Goal: Task Accomplishment & Management: Manage account settings

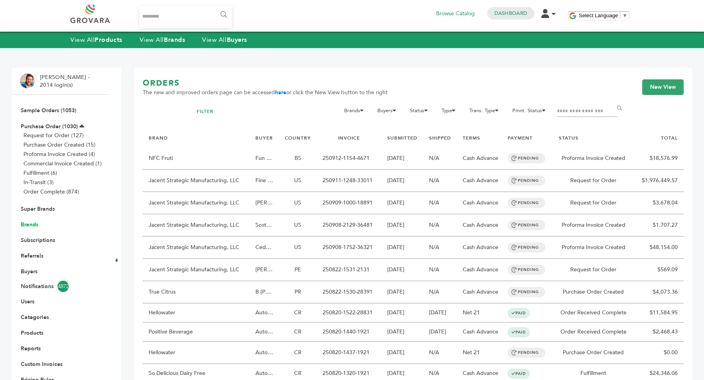
click at [27, 226] on link "Brands" at bounding box center [30, 224] width 18 height 7
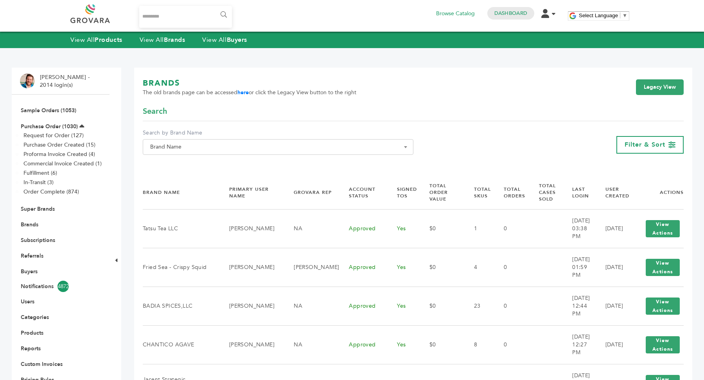
click at [196, 148] on span "Brand Name" at bounding box center [278, 147] width 262 height 11
click at [184, 162] on input "Search" at bounding box center [278, 161] width 267 height 10
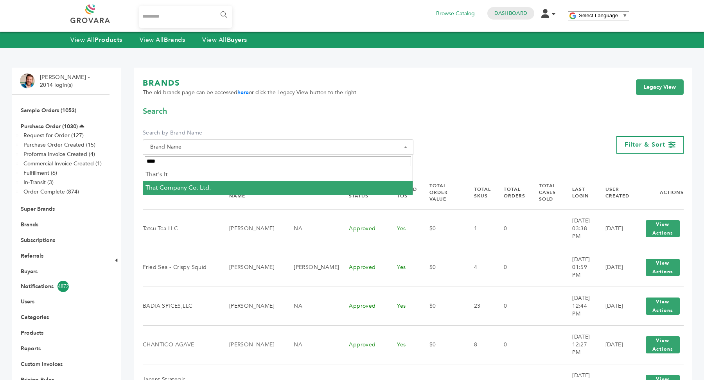
type input "****"
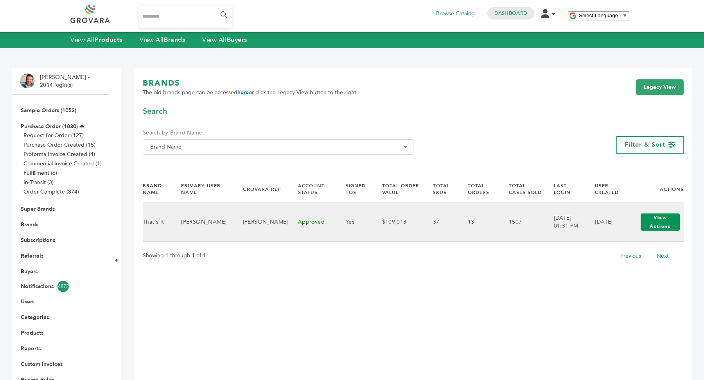
click at [667, 226] on button "View Actions" at bounding box center [660, 222] width 39 height 17
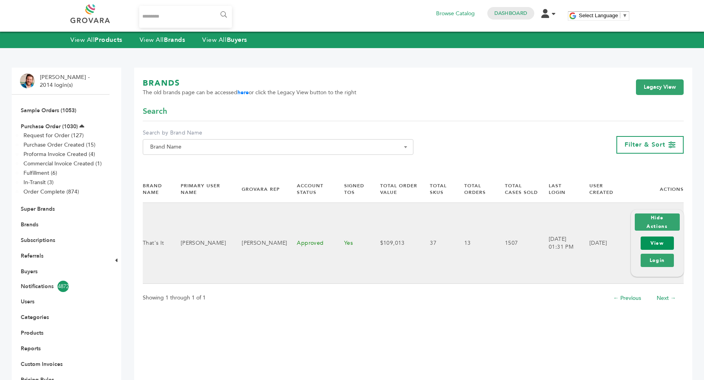
click at [663, 243] on link "View" at bounding box center [657, 243] width 33 height 13
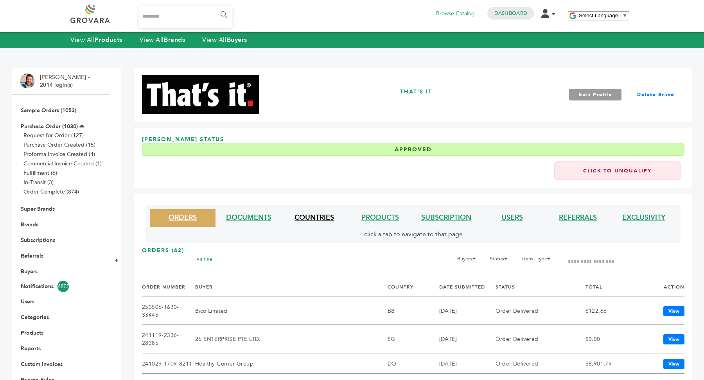
click at [318, 219] on link "COUNTRIES" at bounding box center [315, 218] width 40 height 10
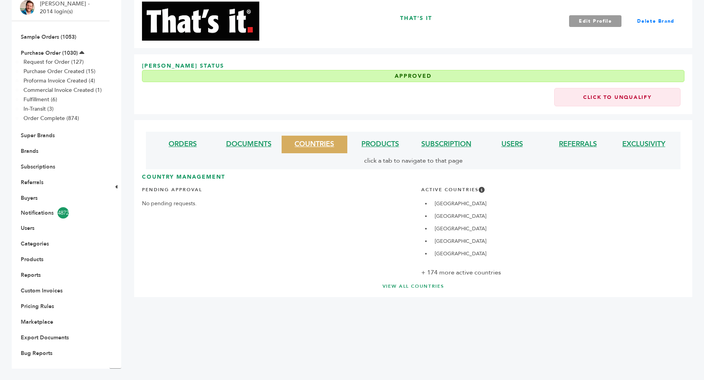
scroll to position [72, 0]
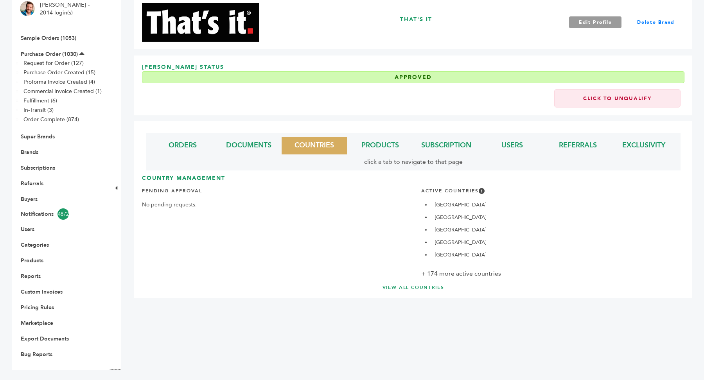
click at [415, 287] on link "VIEW ALL COUNTRIES" at bounding box center [413, 287] width 511 height 7
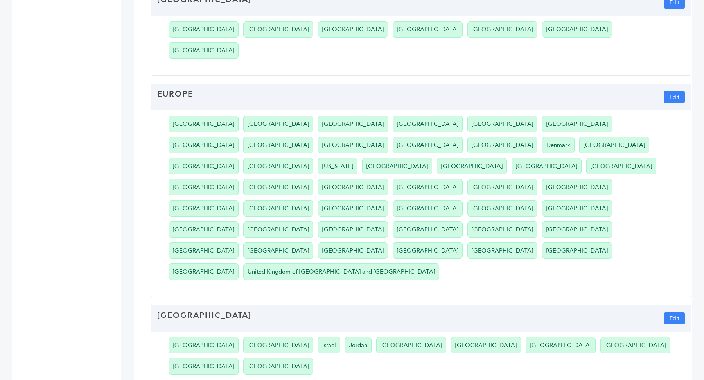
scroll to position [679, 0]
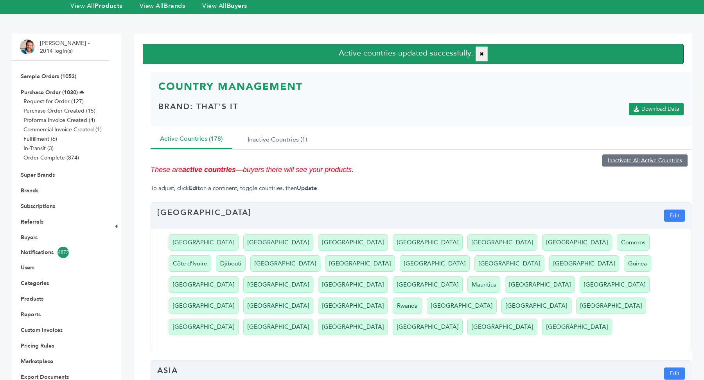
scroll to position [55, 0]
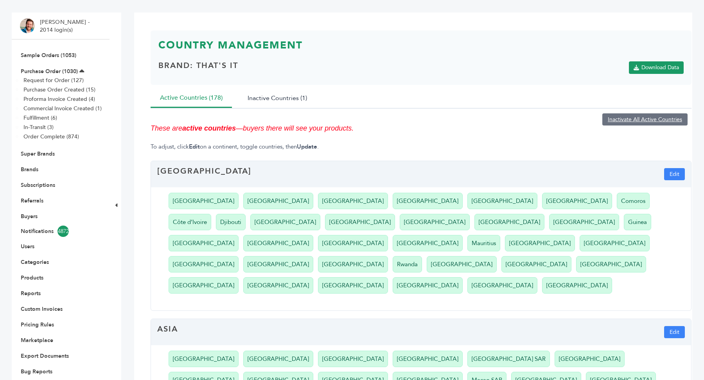
click at [284, 99] on button "Inactive Countries (1)" at bounding box center [277, 98] width 78 height 19
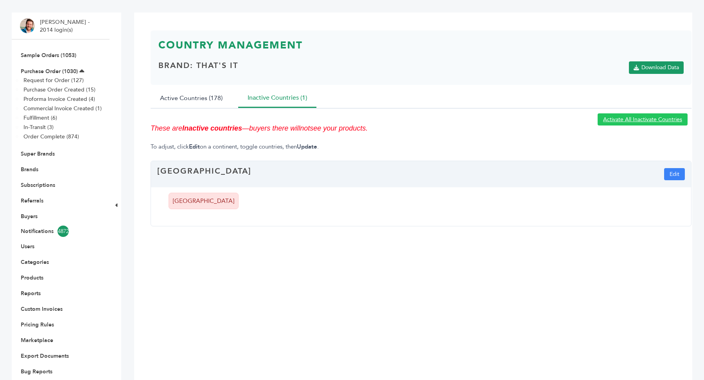
click at [186, 105] on button "Active Countries (178)" at bounding box center [191, 98] width 81 height 19
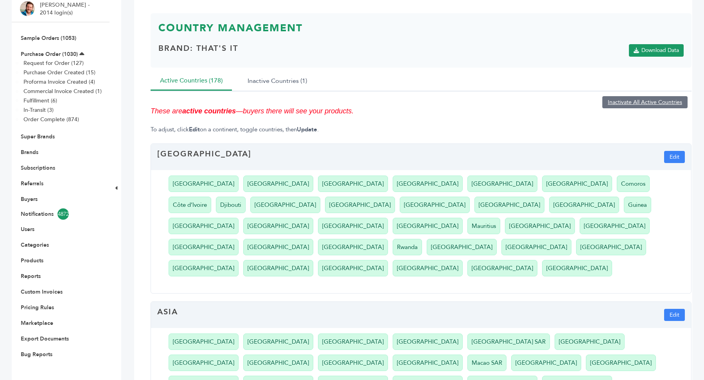
scroll to position [68, 0]
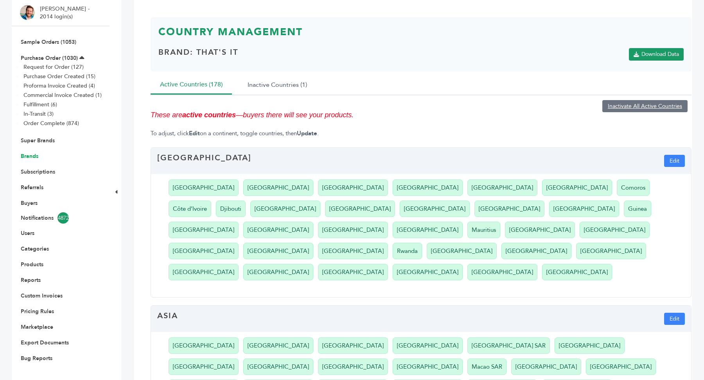
click at [31, 160] on link "Brands" at bounding box center [30, 156] width 18 height 7
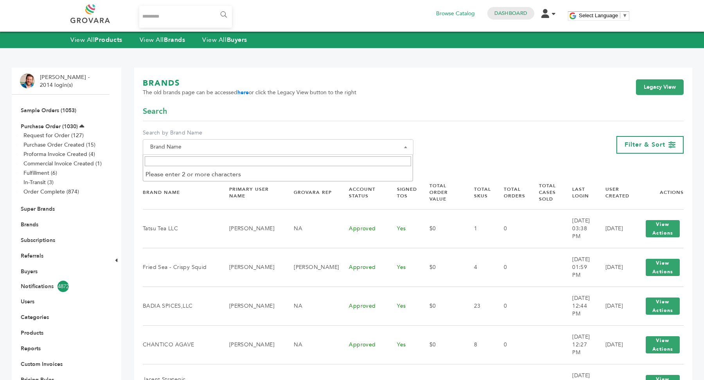
click at [192, 147] on span "Brand Name" at bounding box center [278, 147] width 262 height 11
click at [183, 162] on input "Search" at bounding box center [278, 161] width 267 height 10
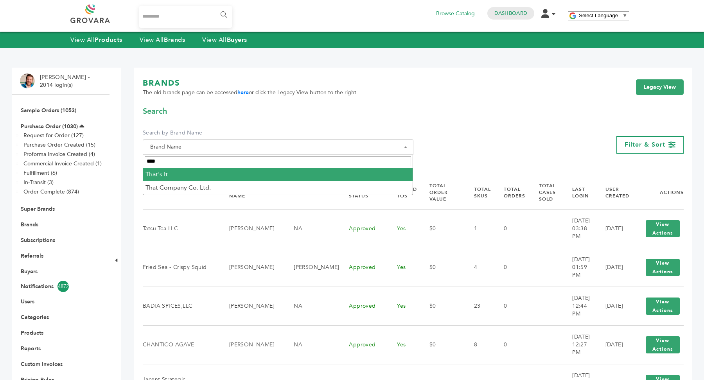
type input "****"
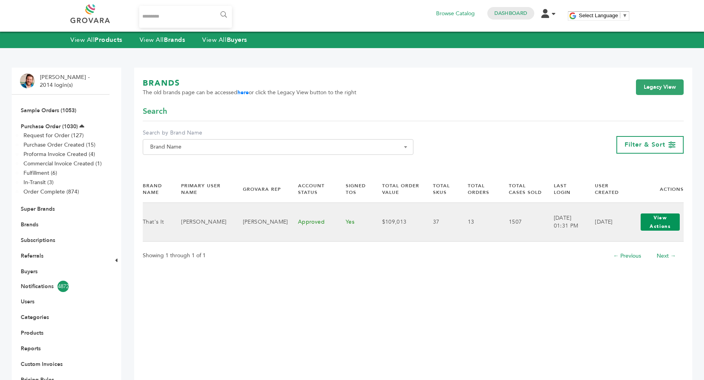
click at [661, 227] on button "View Actions" at bounding box center [660, 222] width 39 height 17
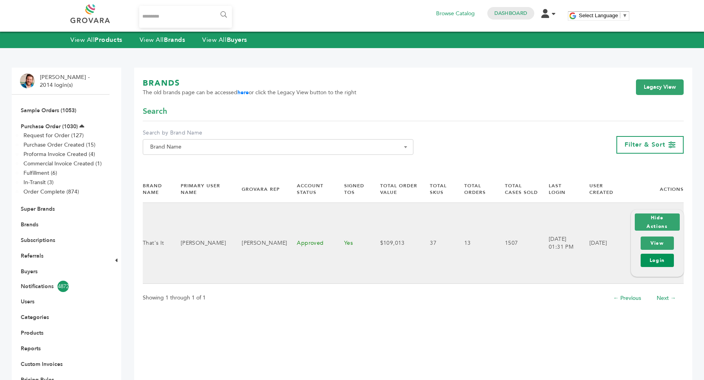
click at [657, 263] on link "Login" at bounding box center [657, 260] width 33 height 13
